Goal: Check status: Check status

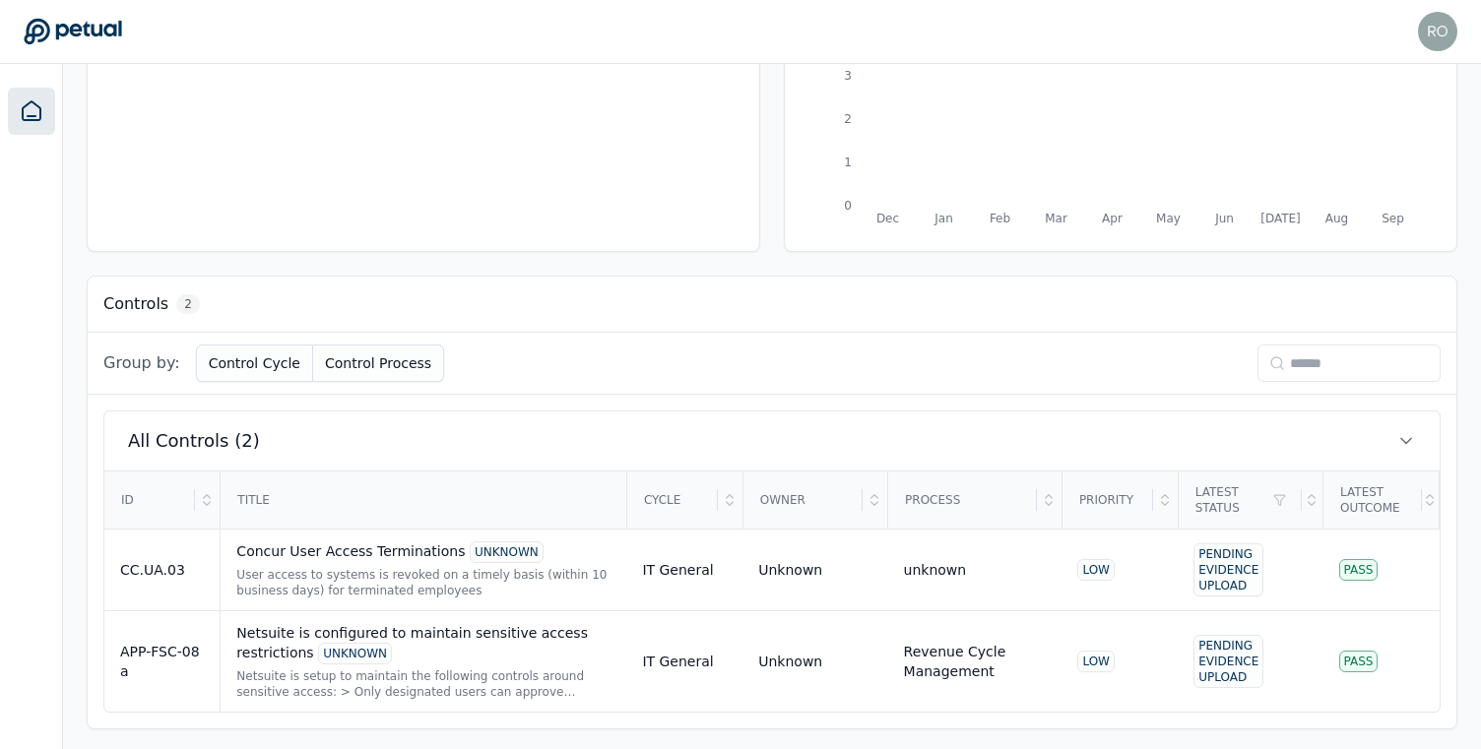
scroll to position [342, 0]
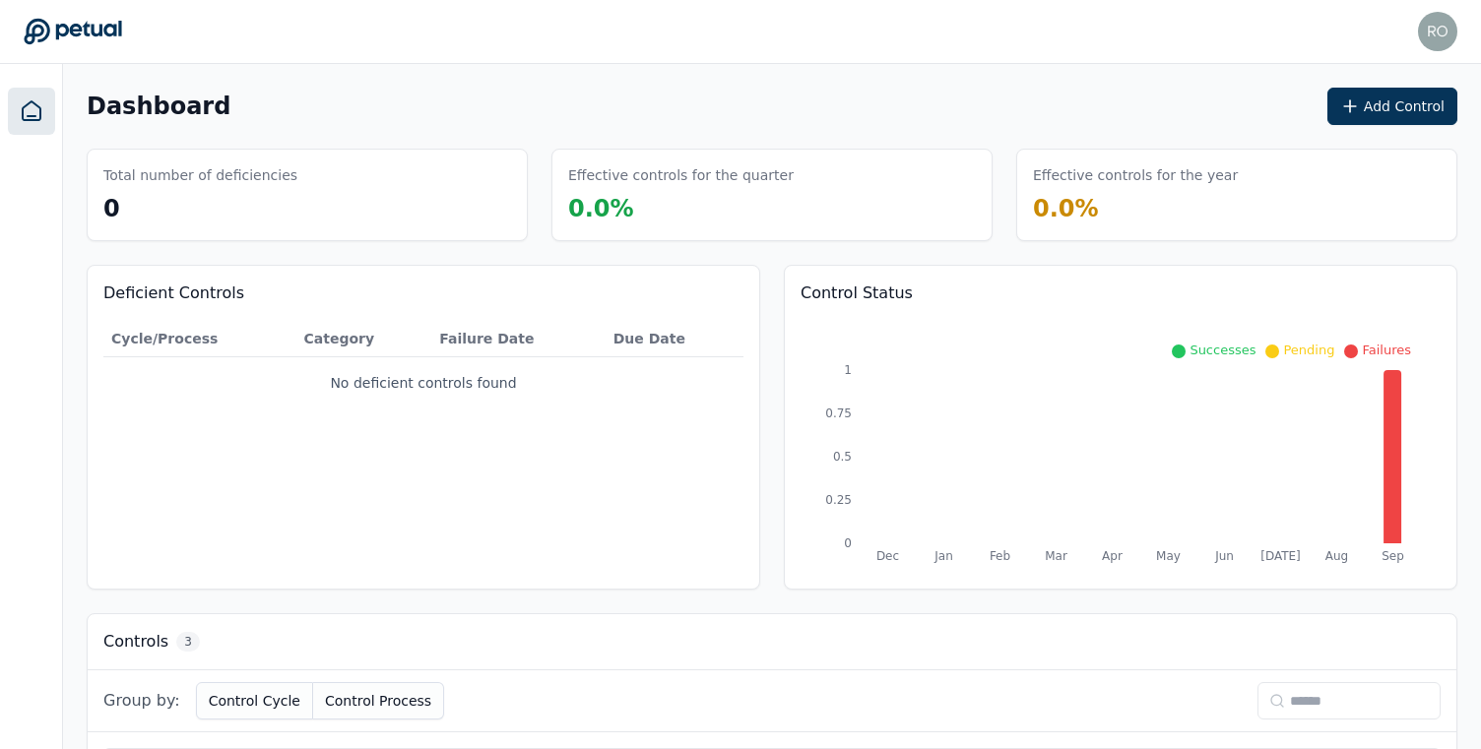
click at [28, 104] on icon at bounding box center [32, 110] width 18 height 19
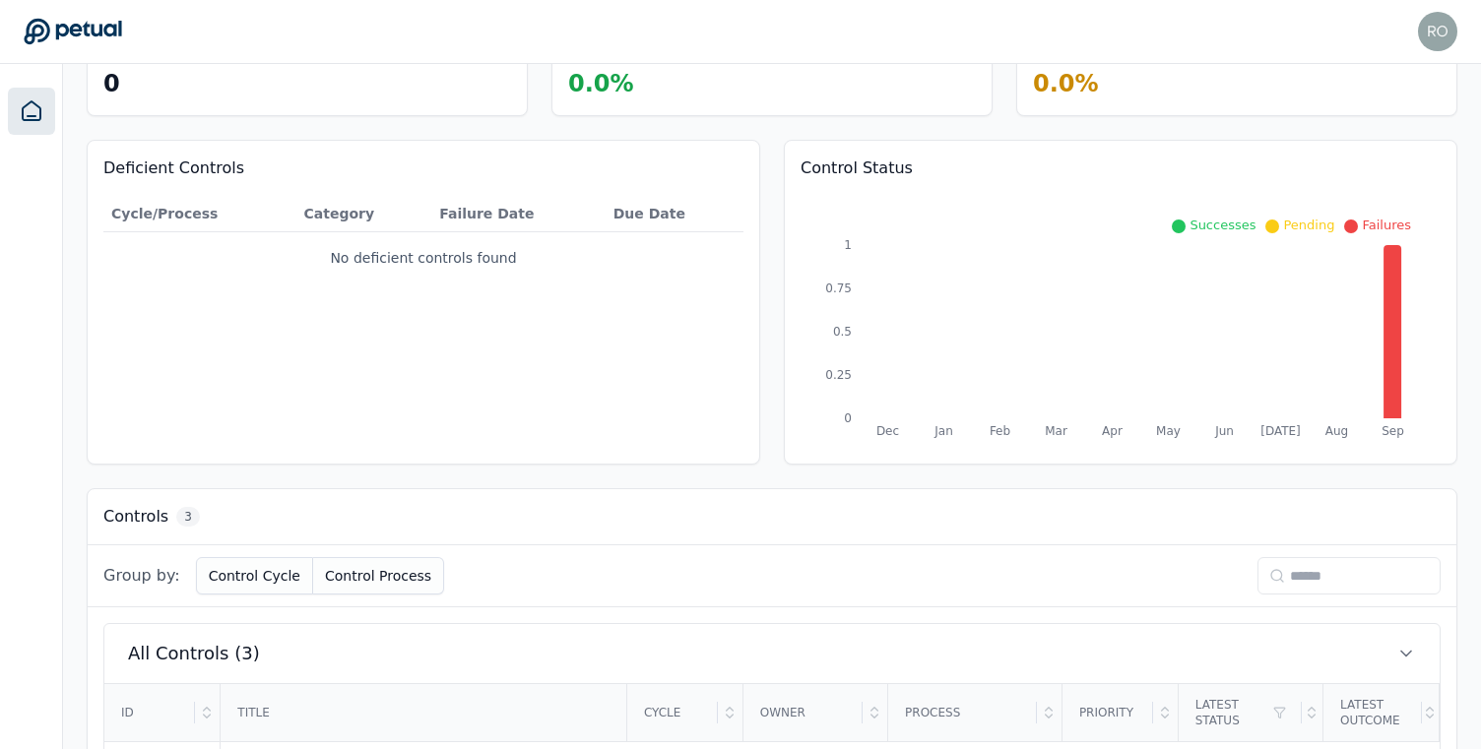
scroll to position [423, 0]
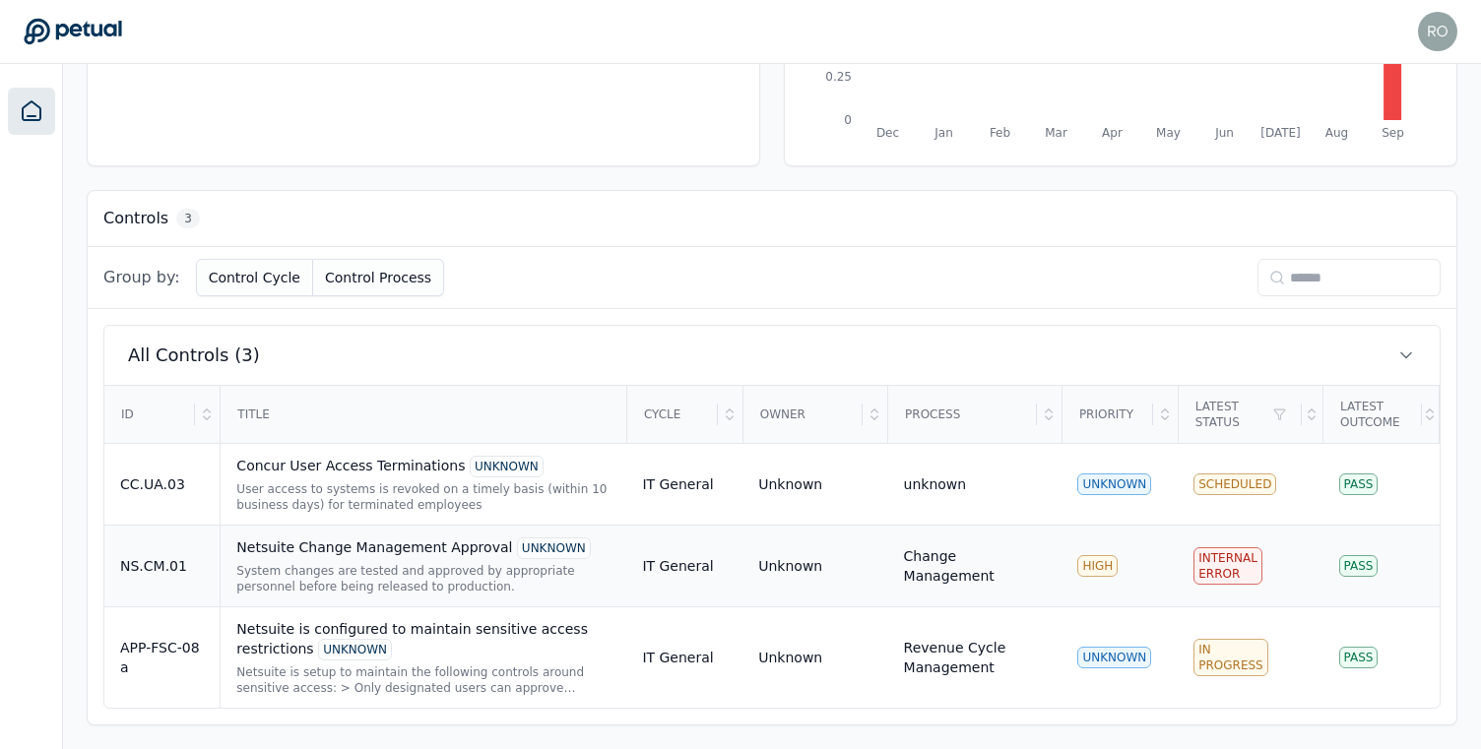
click at [413, 551] on div "Netsuite Change Management Approval UNKNOWN" at bounding box center [423, 549] width 374 height 22
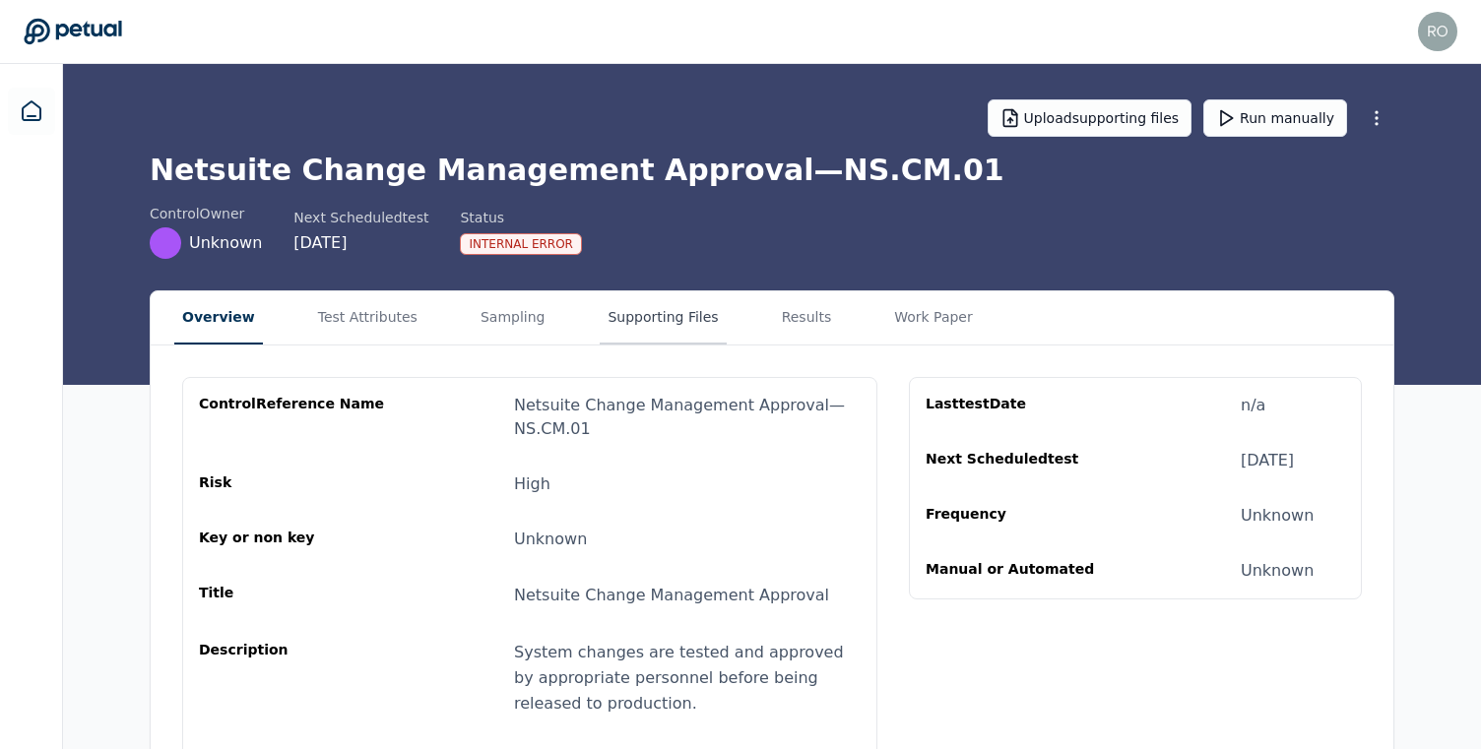
click at [641, 323] on button "Supporting Files" at bounding box center [663, 317] width 126 height 53
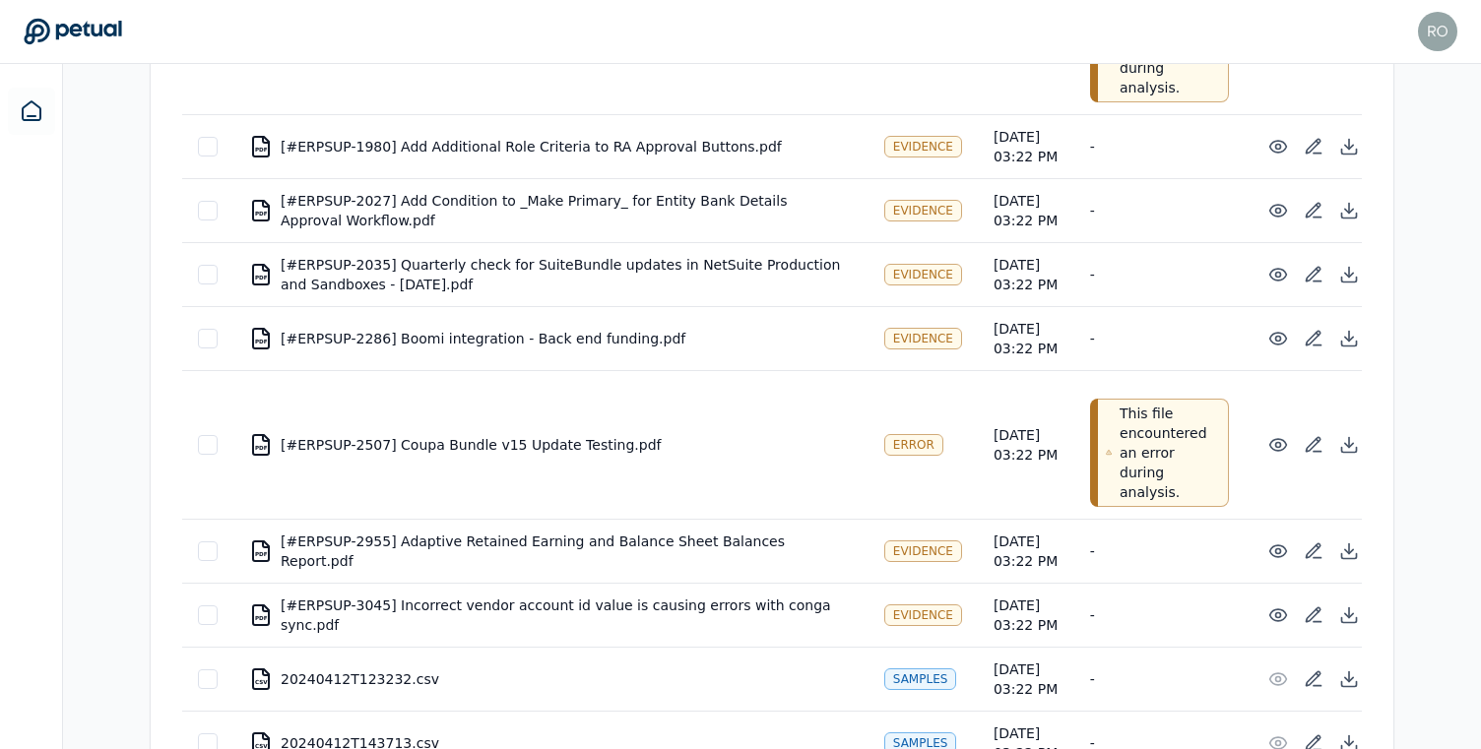
scroll to position [2404, 0]
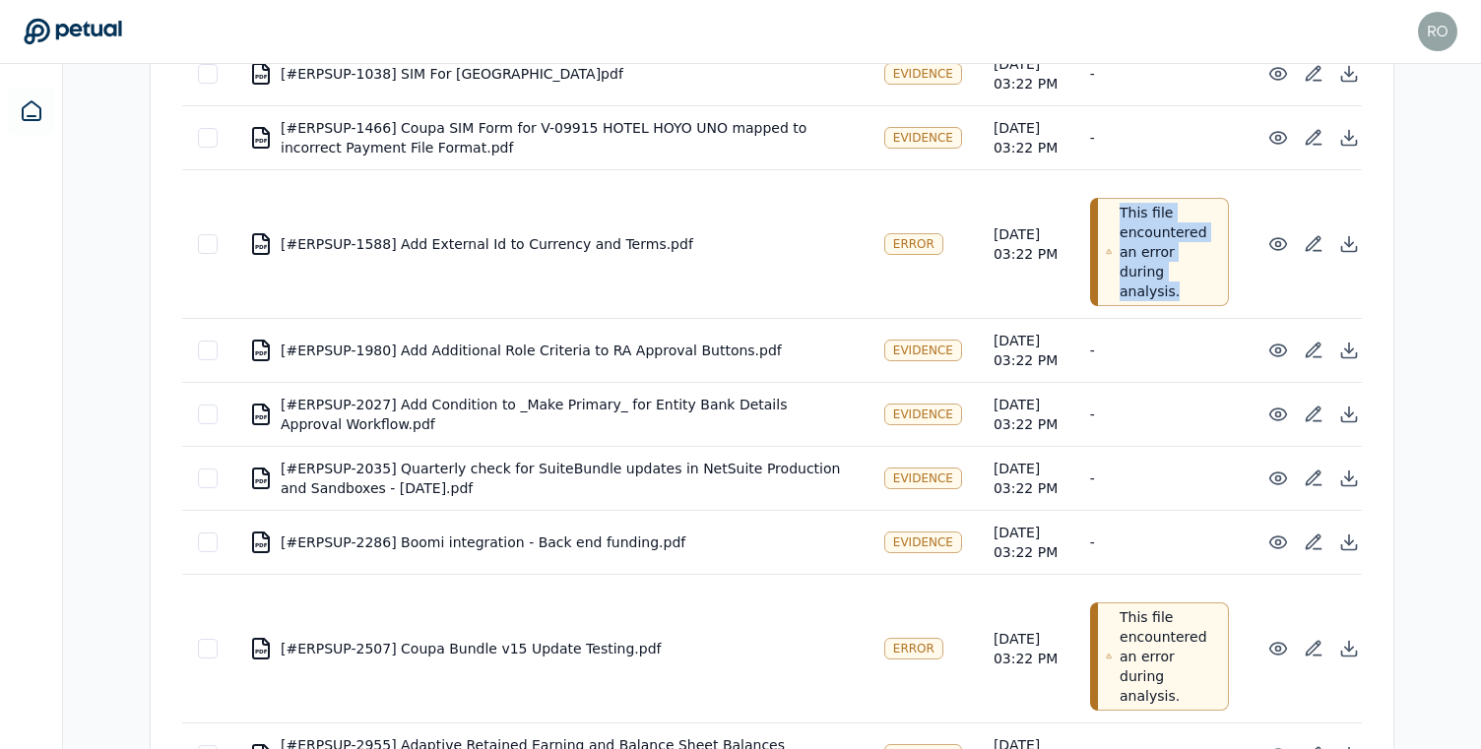
drag, startPoint x: 1089, startPoint y: 487, endPoint x: 1146, endPoint y: 563, distance: 94.9
click at [1146, 301] on p "This file encountered an error during analysis." at bounding box center [1170, 252] width 100 height 98
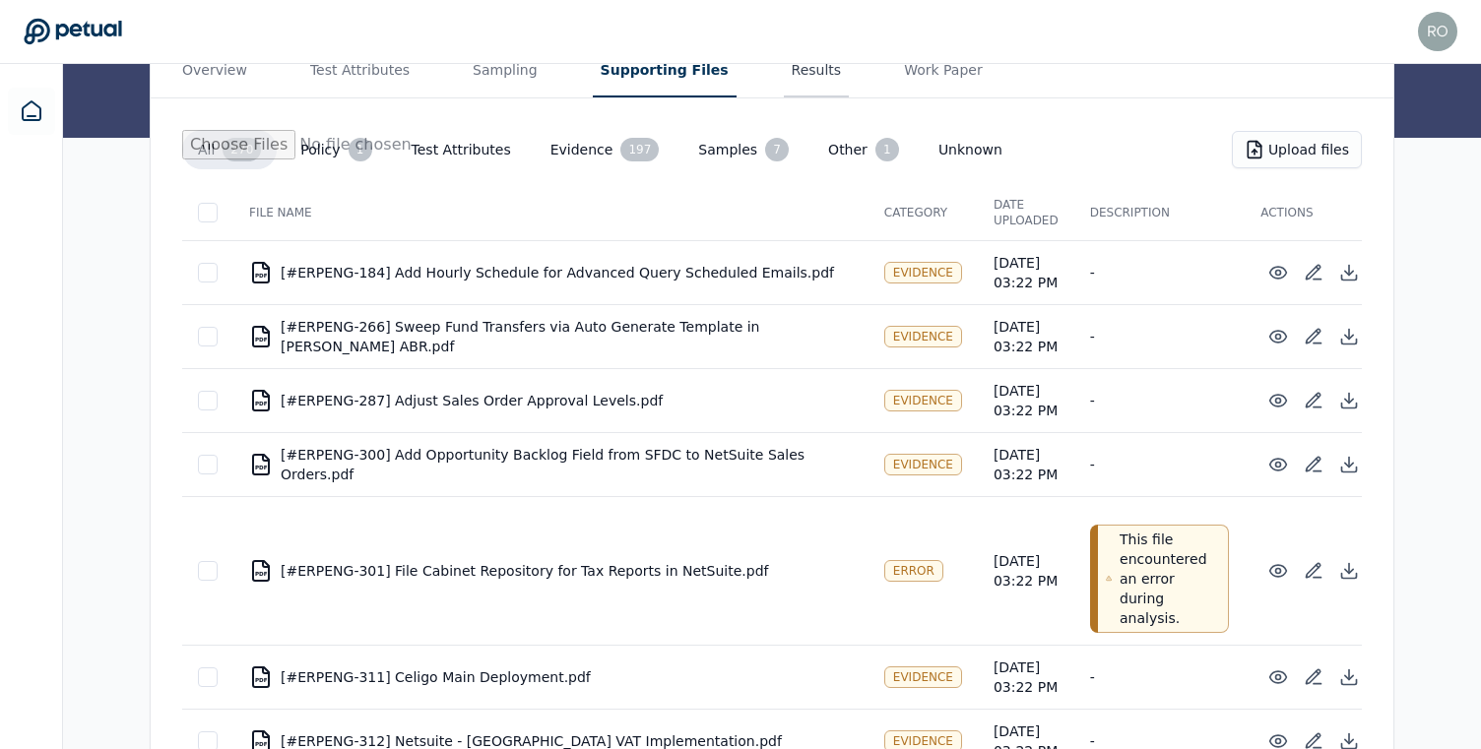
scroll to position [0, 0]
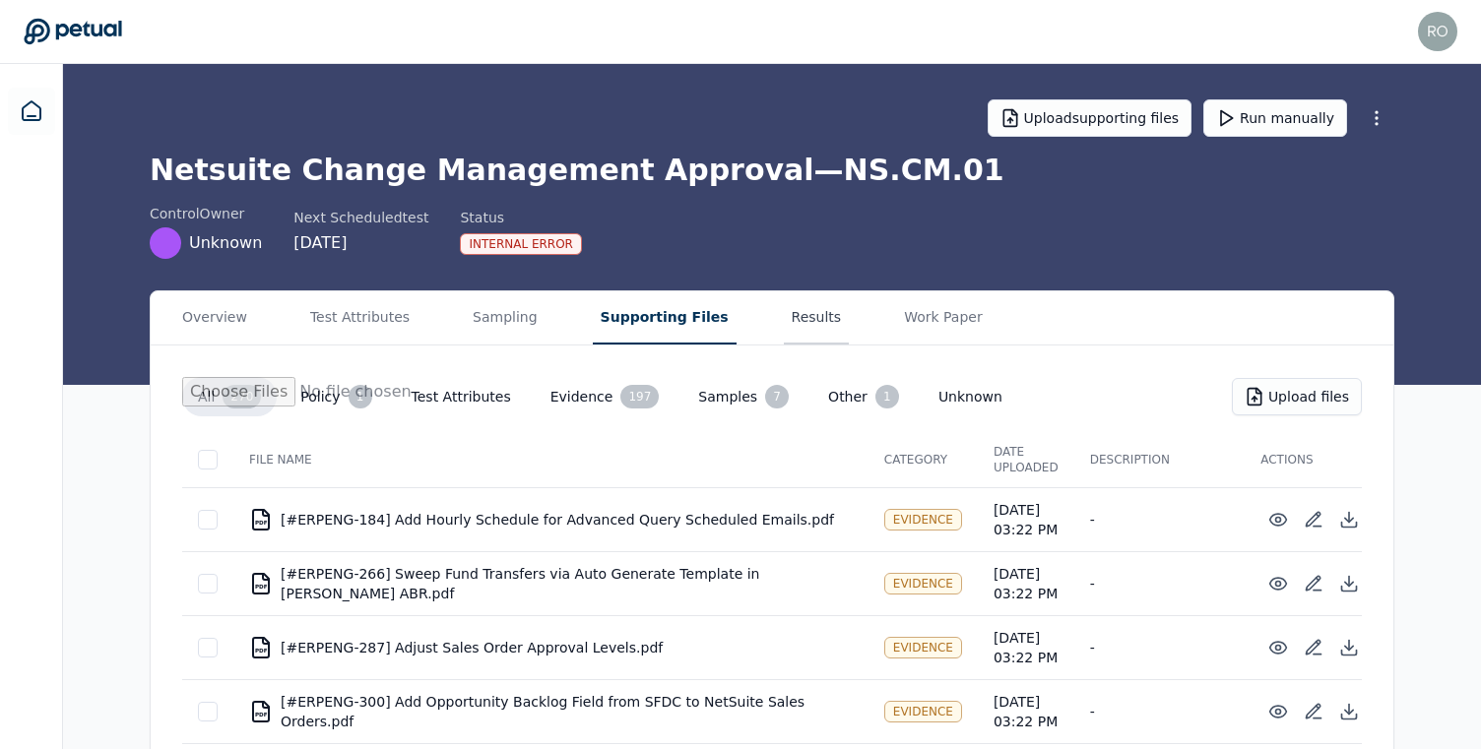
click at [784, 314] on button "Results" at bounding box center [817, 317] width 66 height 53
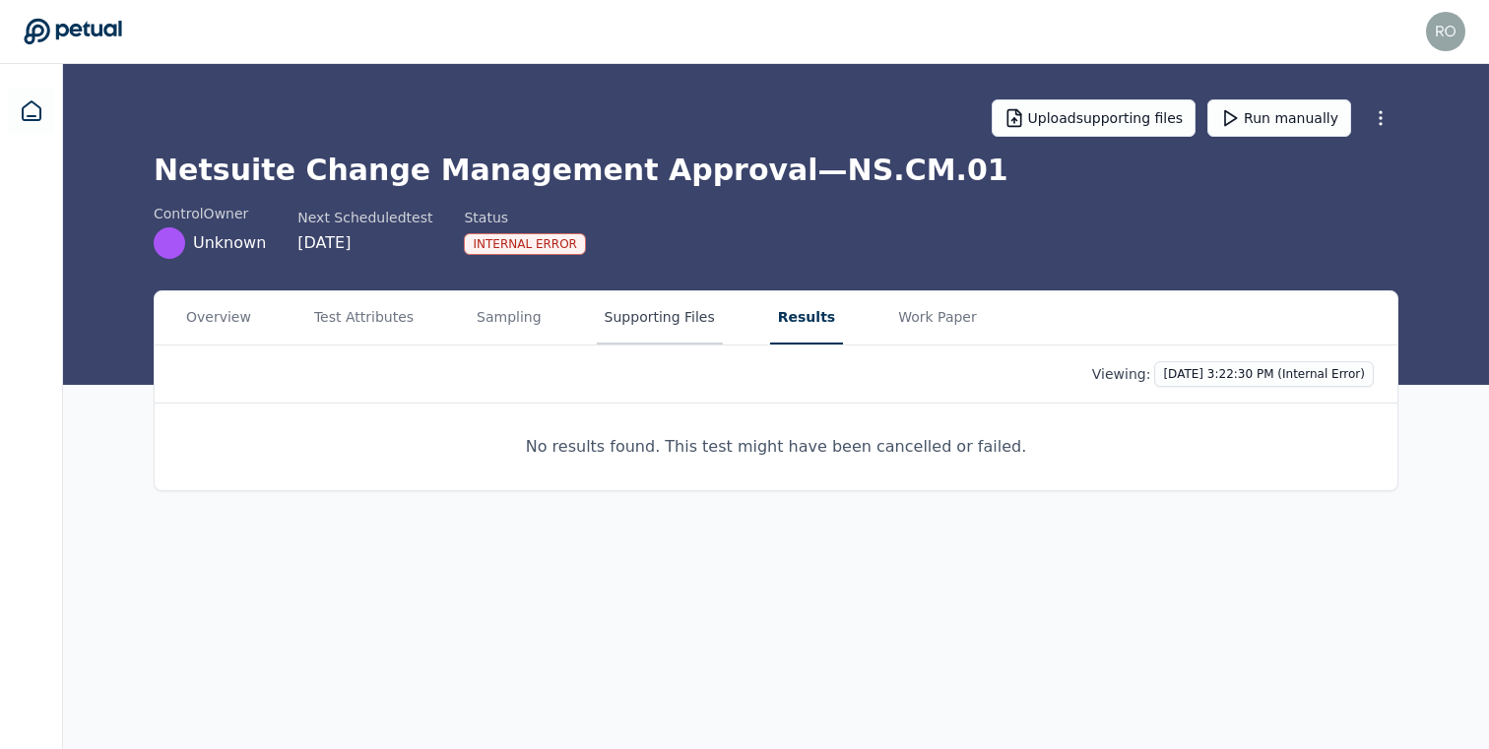
click at [666, 310] on button "Supporting Files" at bounding box center [660, 317] width 126 height 53
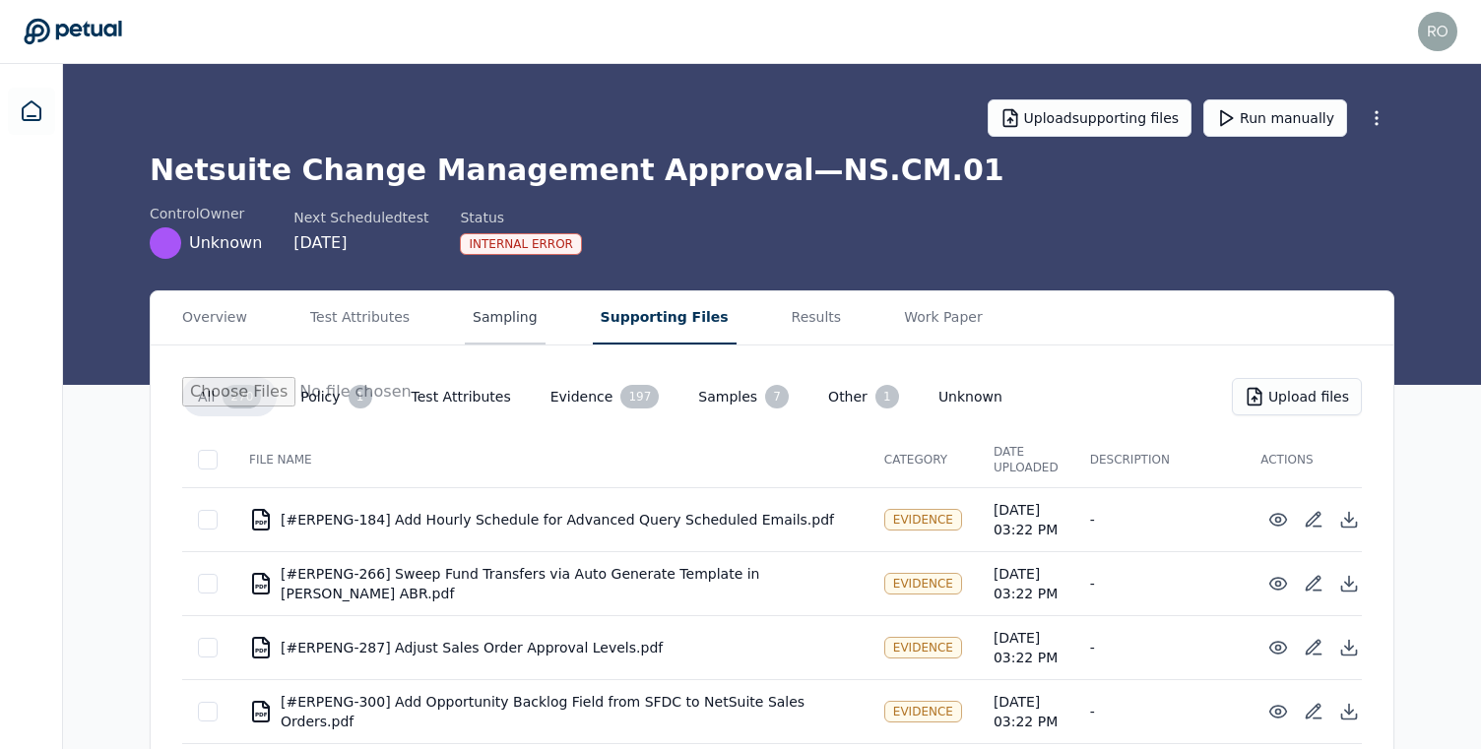
click at [502, 321] on button "Sampling" at bounding box center [505, 317] width 81 height 53
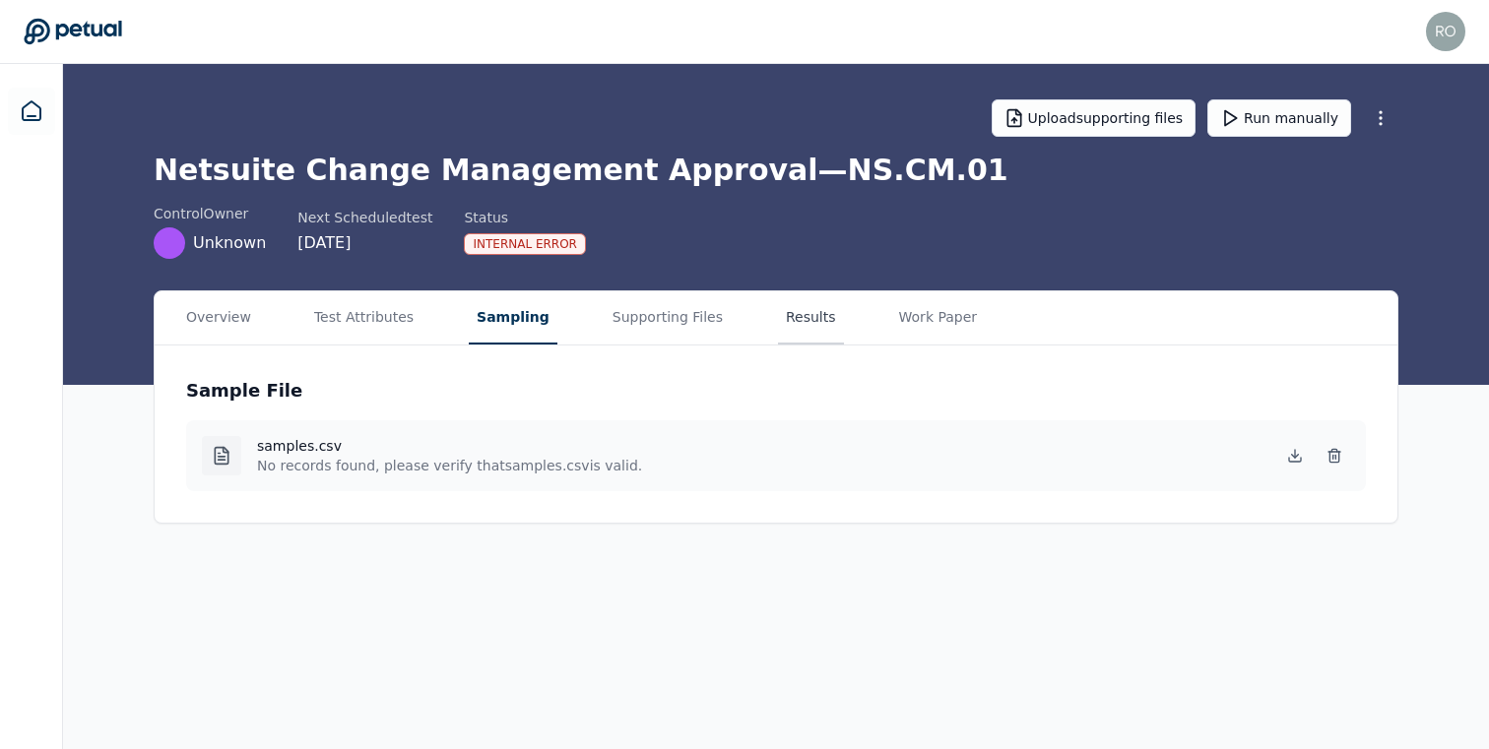
click at [778, 316] on button "Results" at bounding box center [811, 317] width 66 height 53
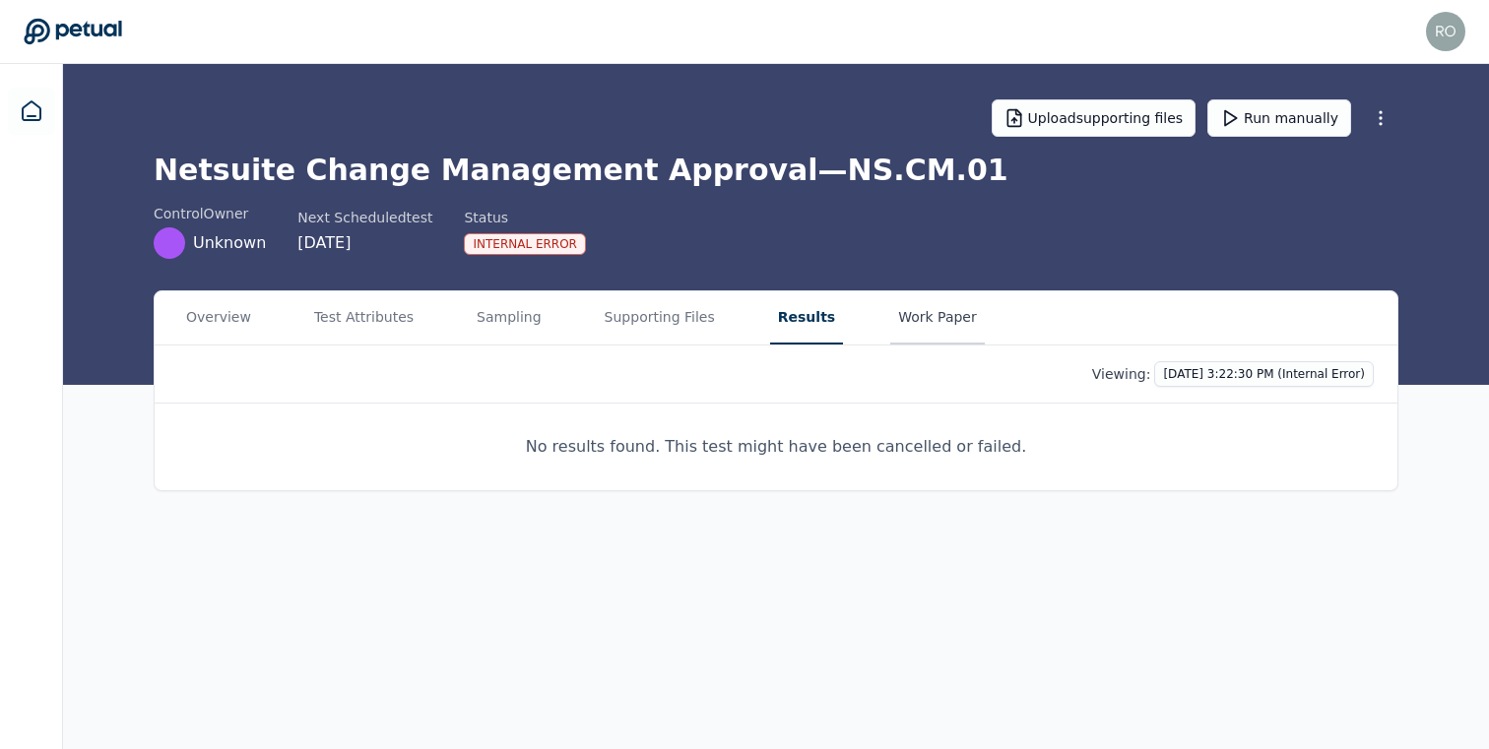
click at [927, 318] on button "Work Paper" at bounding box center [937, 317] width 95 height 53
click at [648, 317] on button "Supporting Files" at bounding box center [660, 317] width 126 height 53
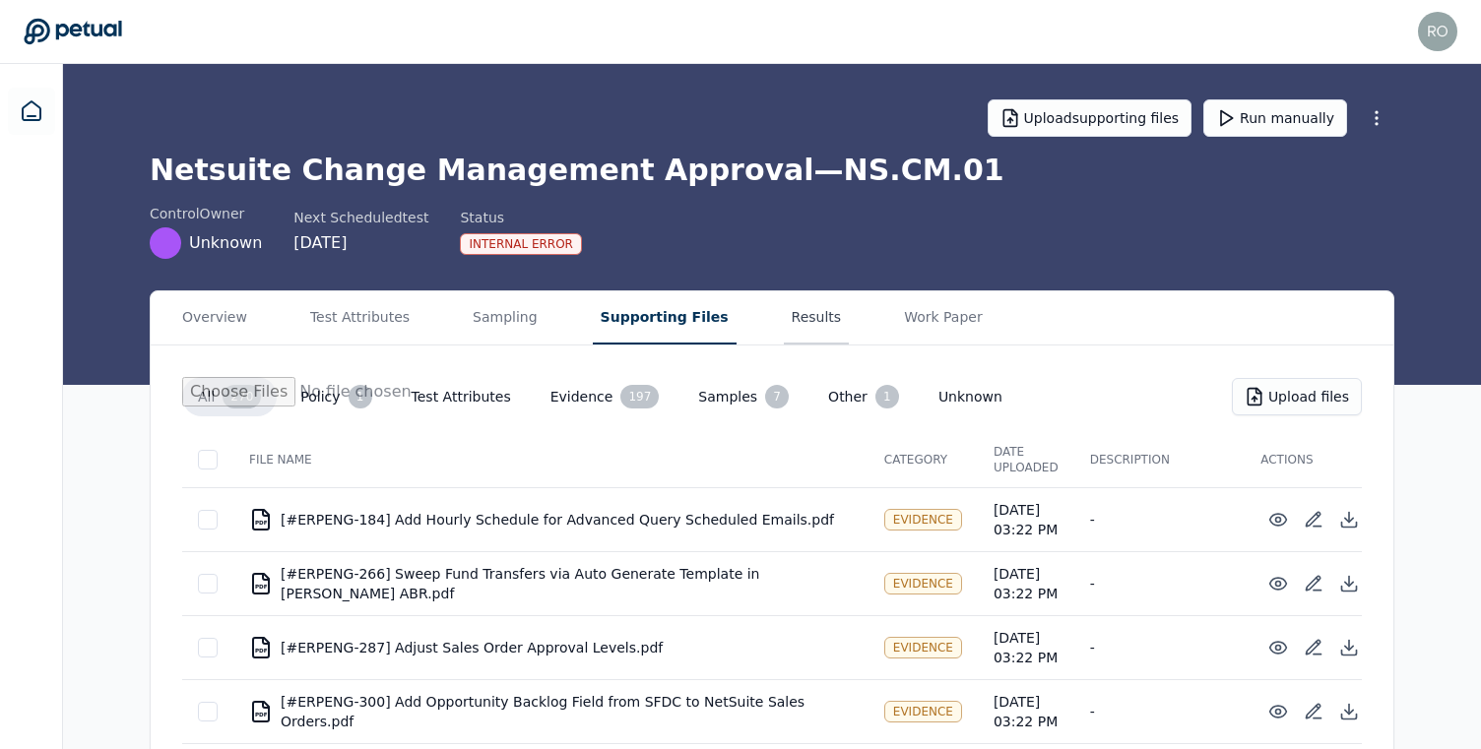
click at [784, 316] on button "Results" at bounding box center [817, 317] width 66 height 53
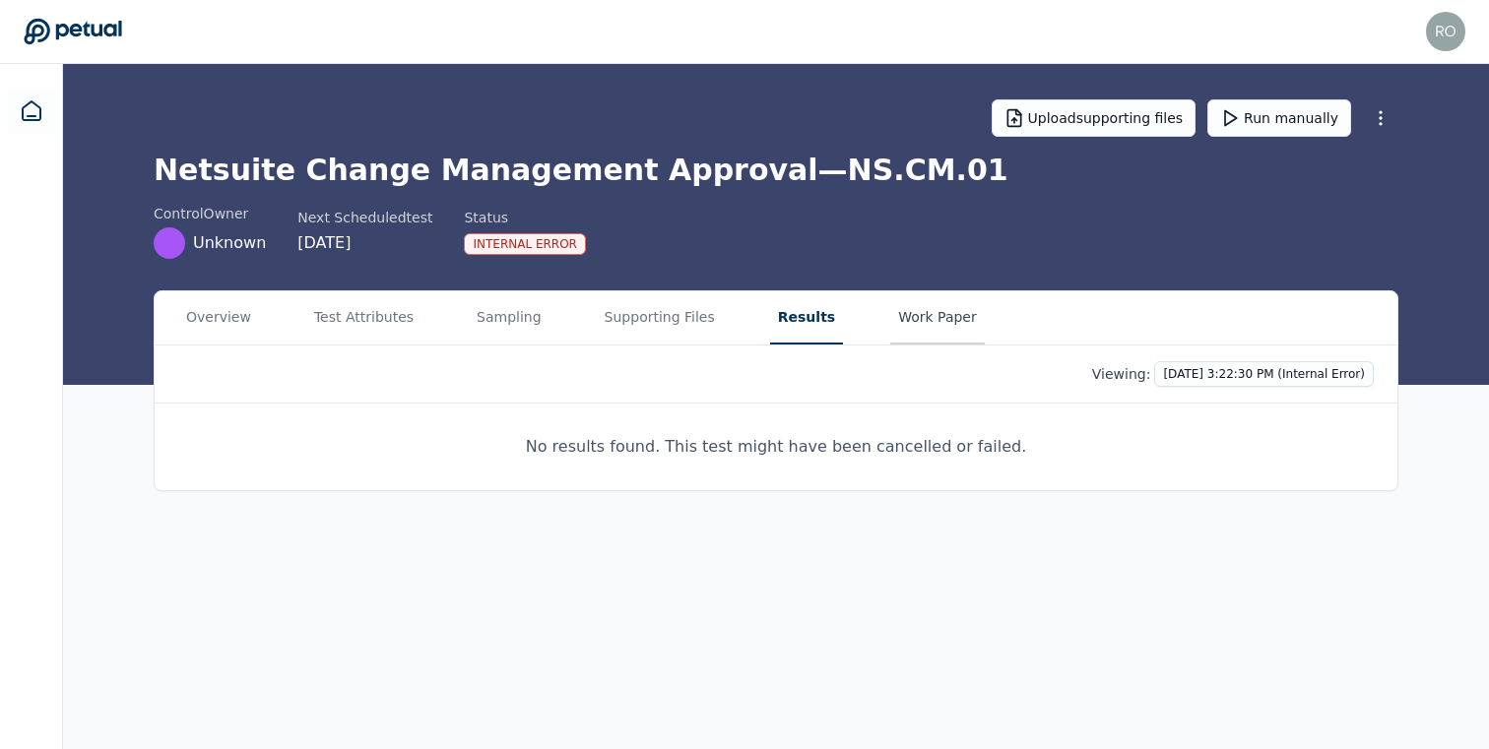
click at [890, 313] on button "Work Paper" at bounding box center [937, 317] width 95 height 53
click at [784, 318] on button "Results" at bounding box center [803, 317] width 66 height 53
click at [682, 317] on button "Supporting Files" at bounding box center [660, 317] width 126 height 53
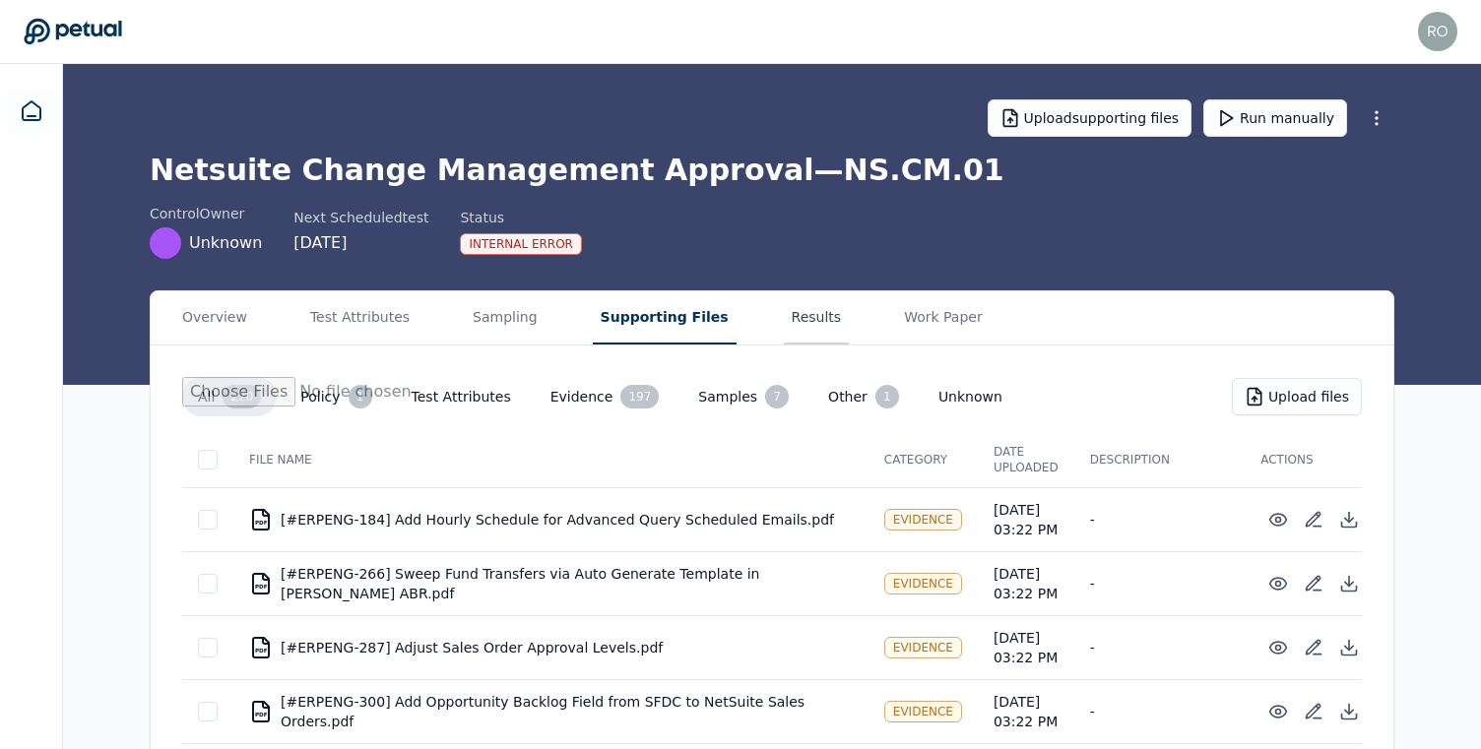
click at [784, 321] on button "Results" at bounding box center [817, 317] width 66 height 53
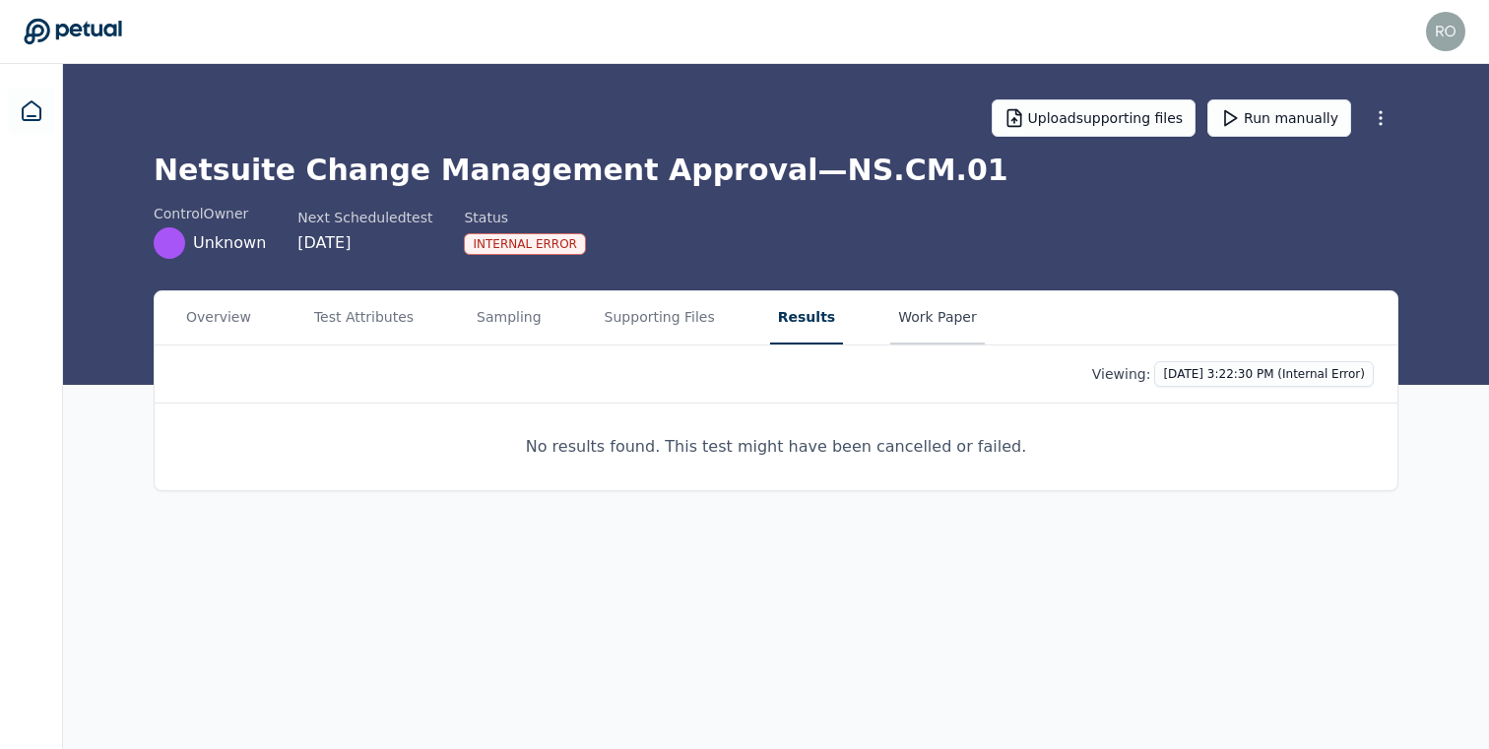
click at [914, 323] on button "Work Paper" at bounding box center [937, 317] width 95 height 53
click at [777, 320] on button "Results" at bounding box center [806, 317] width 73 height 53
click at [636, 321] on button "Supporting Files" at bounding box center [660, 317] width 126 height 53
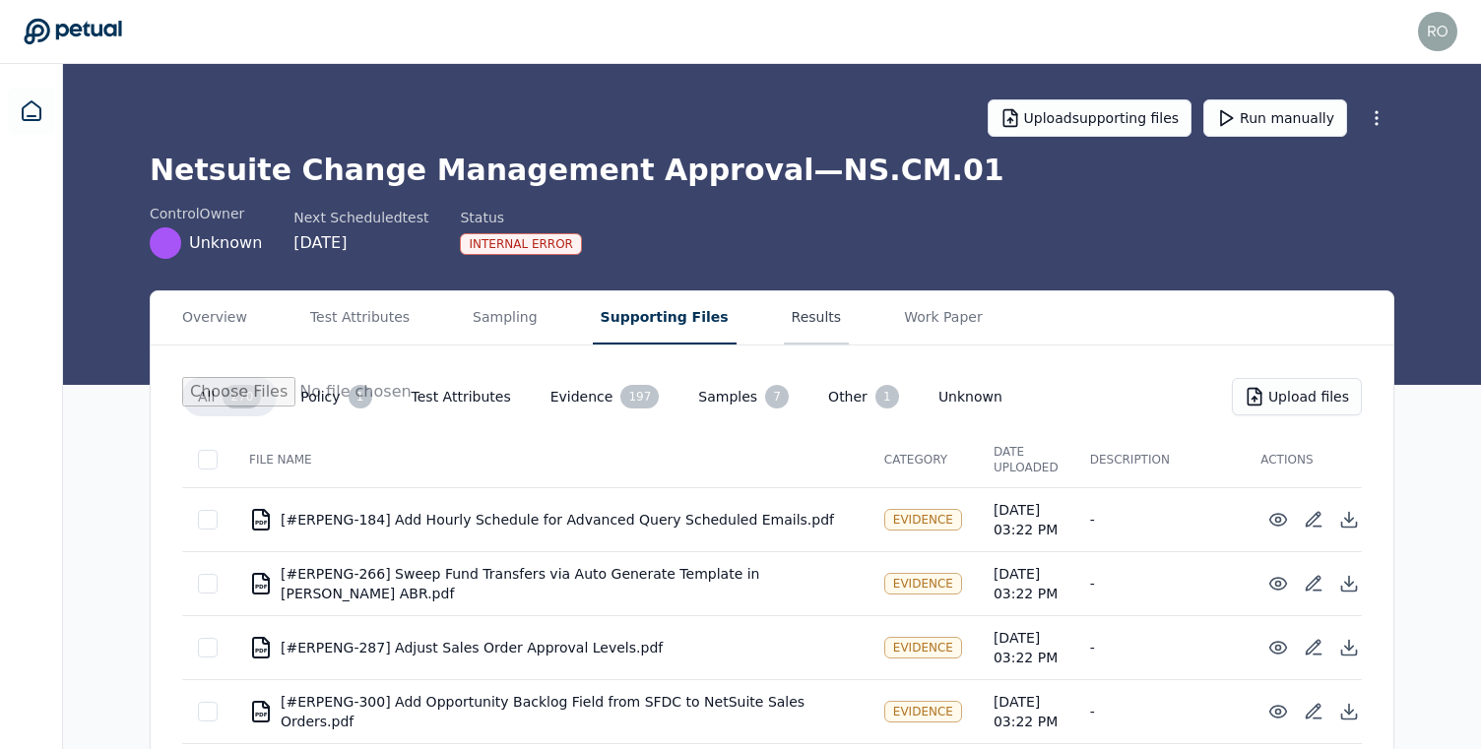
click at [791, 319] on button "Results" at bounding box center [817, 317] width 66 height 53
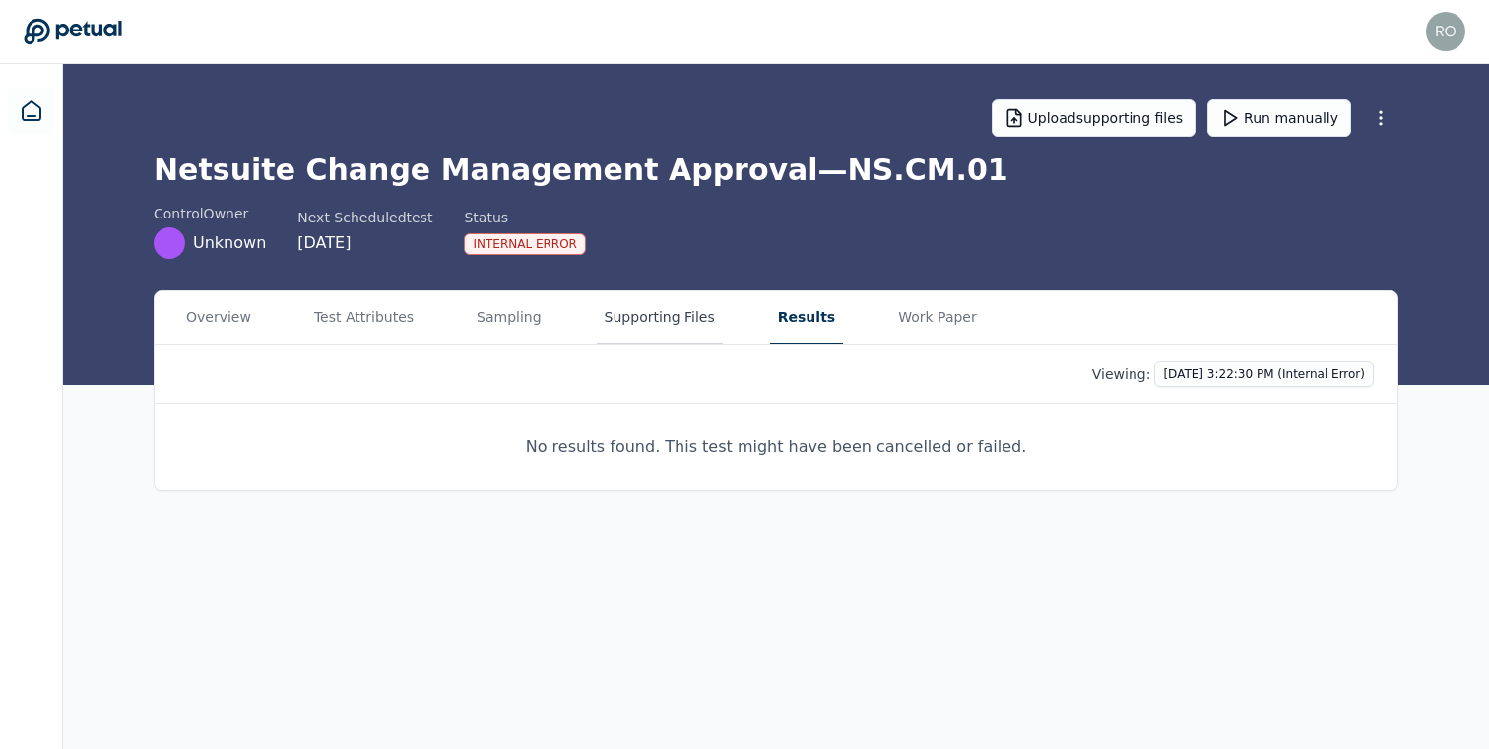
click at [617, 300] on button "Supporting Files" at bounding box center [660, 317] width 126 height 53
